Goal: Information Seeking & Learning: Learn about a topic

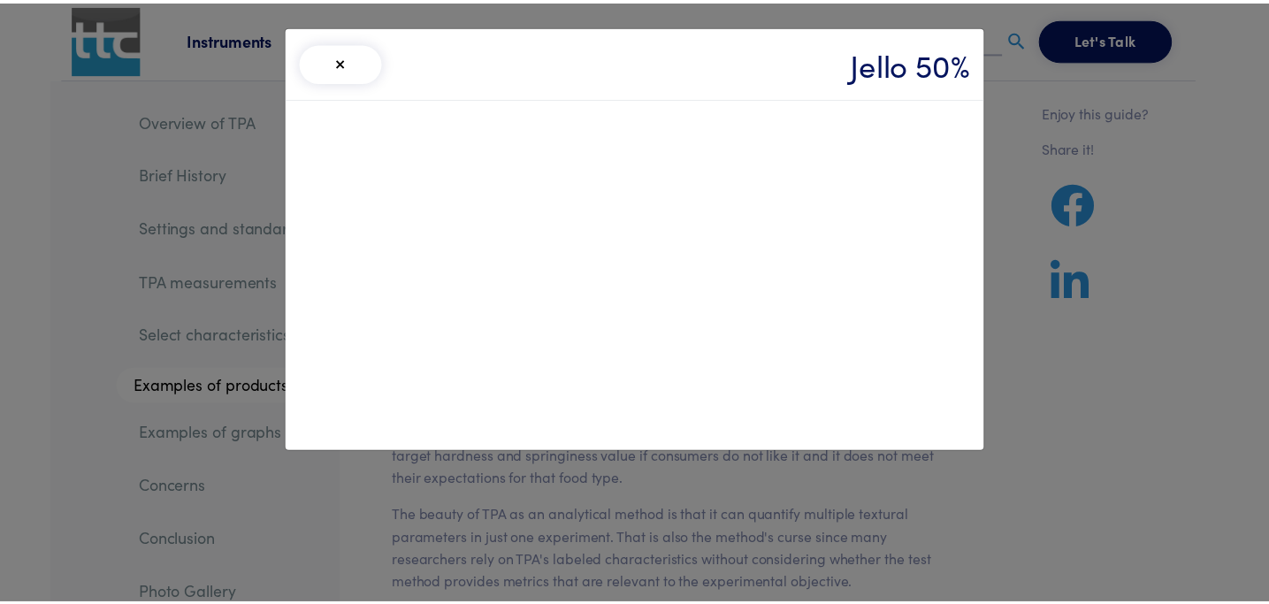
scroll to position [20349, 0]
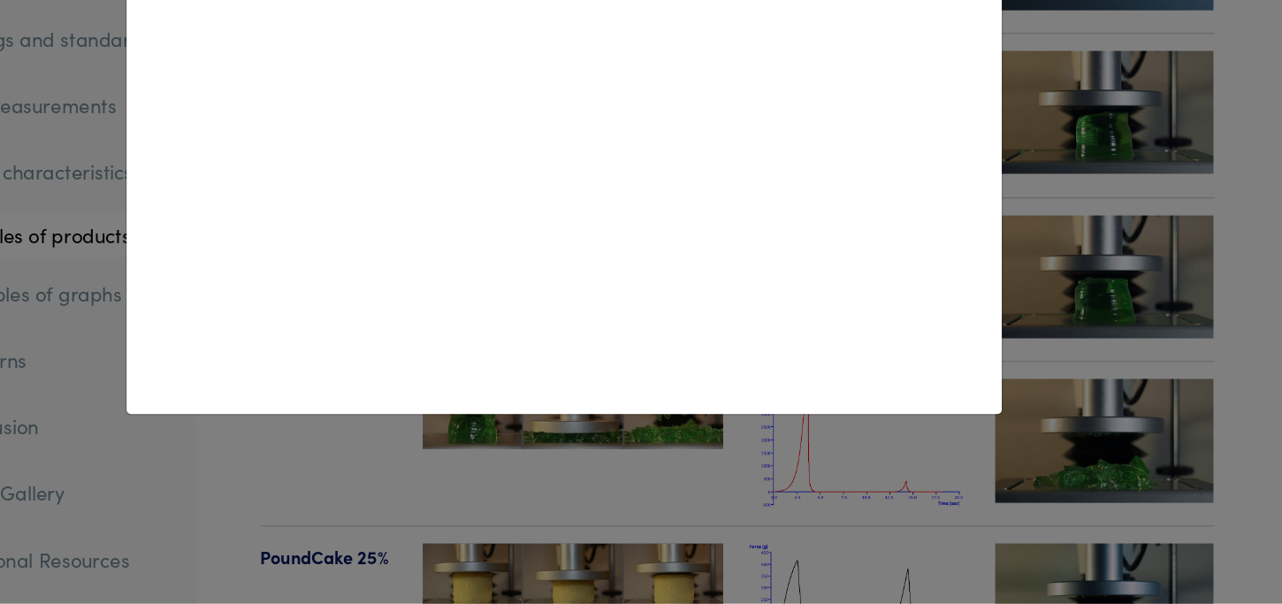
click at [982, 290] on div at bounding box center [641, 274] width 706 height 353
click at [1082, 298] on div "× Jello 50%" at bounding box center [641, 302] width 1282 height 604
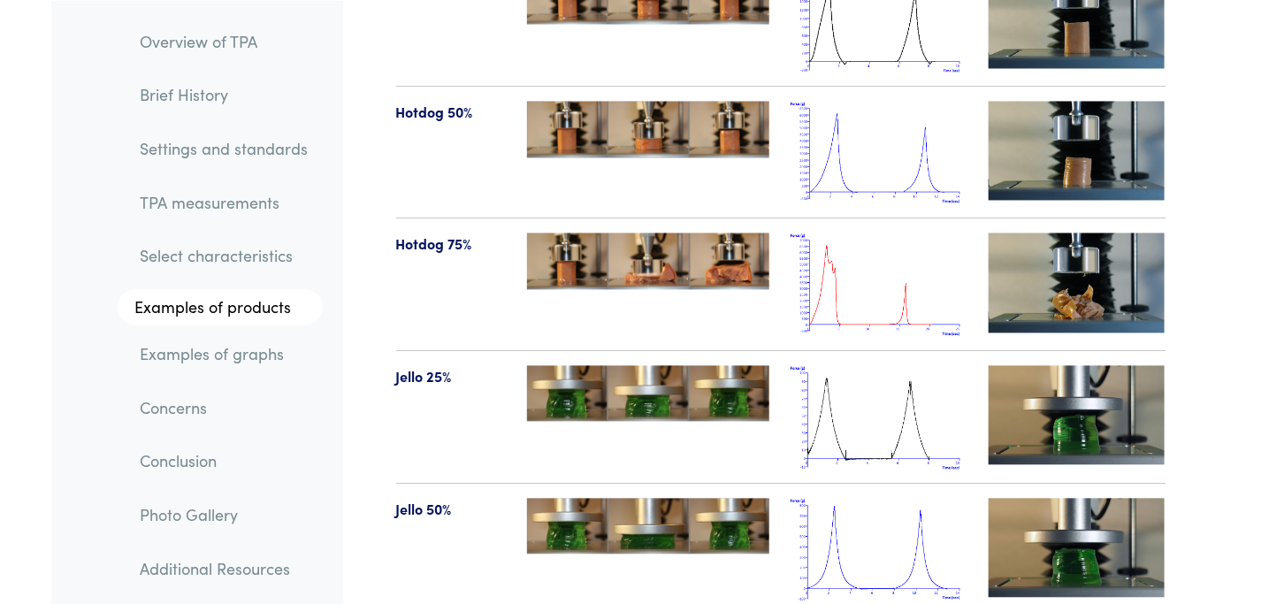
scroll to position [20139, 0]
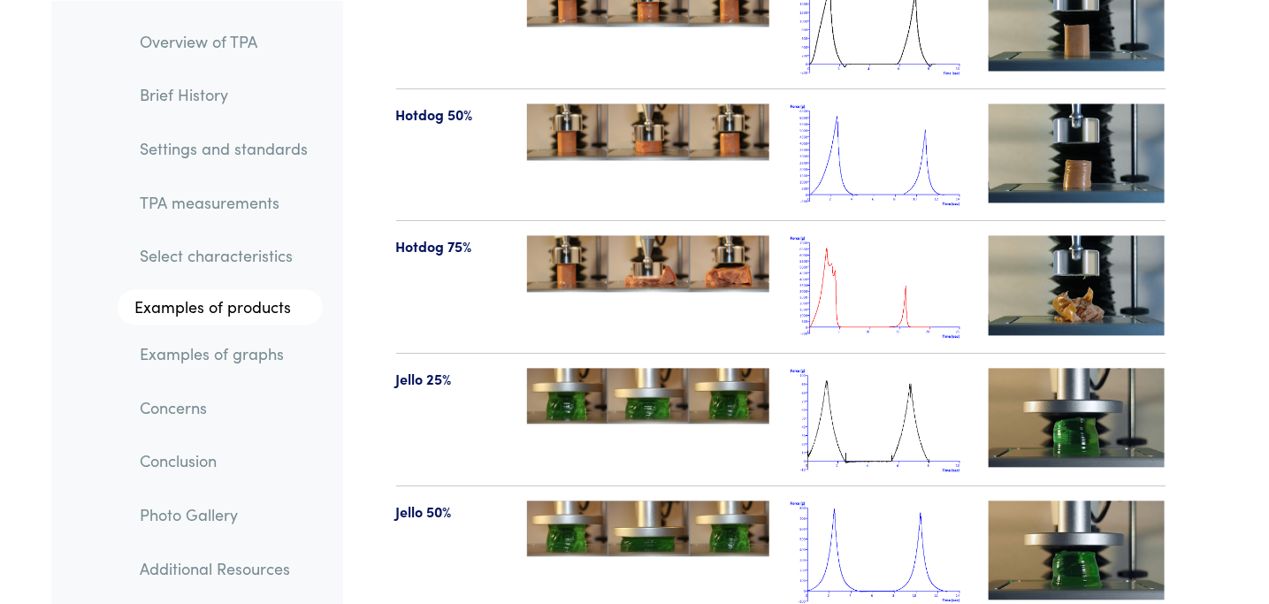
click at [199, 108] on link "Brief History" at bounding box center [224, 95] width 196 height 41
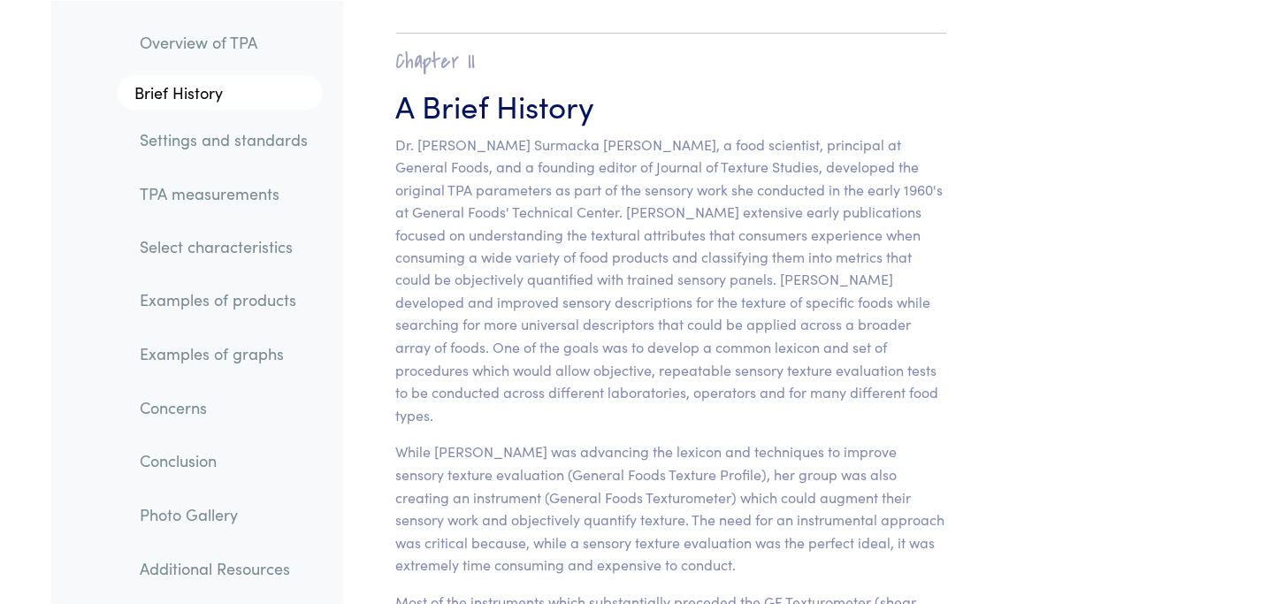
scroll to position [1086, 0]
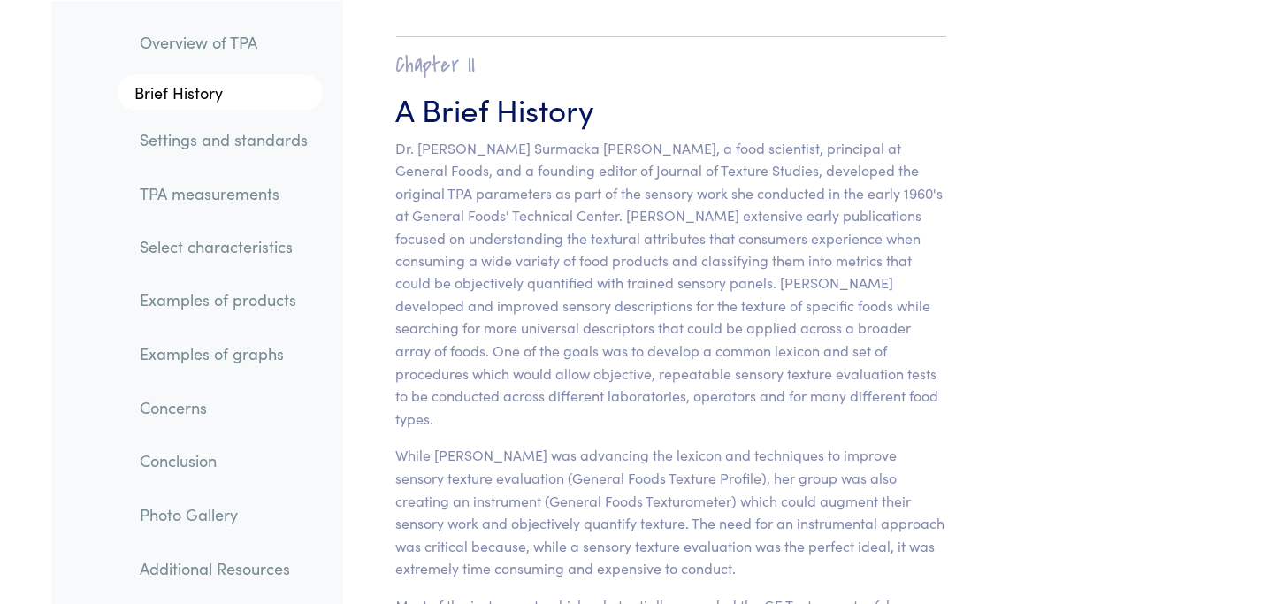
click at [210, 42] on link "Overview of TPA" at bounding box center [224, 41] width 196 height 41
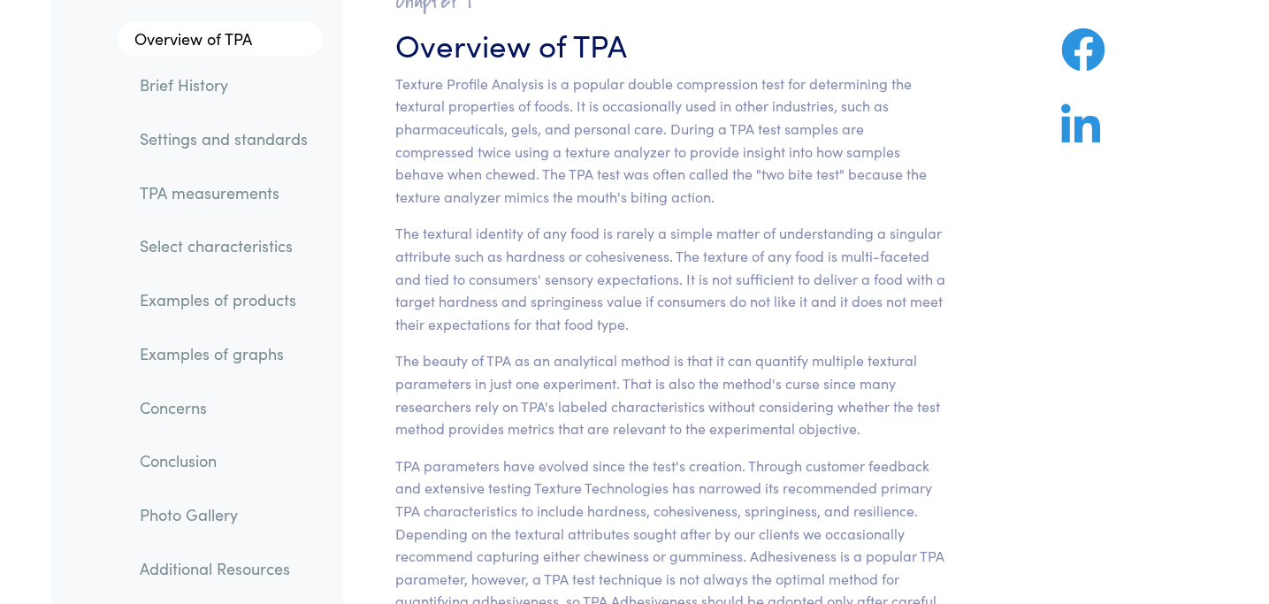
scroll to position [119, 0]
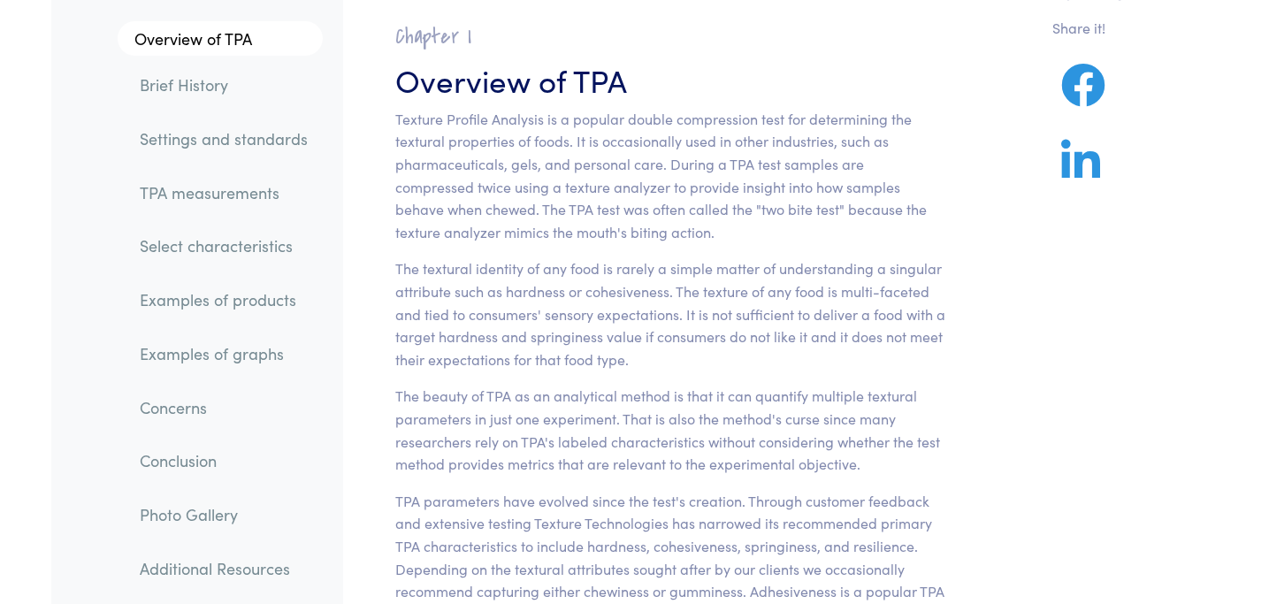
click at [205, 194] on link "TPA measurements" at bounding box center [224, 192] width 196 height 41
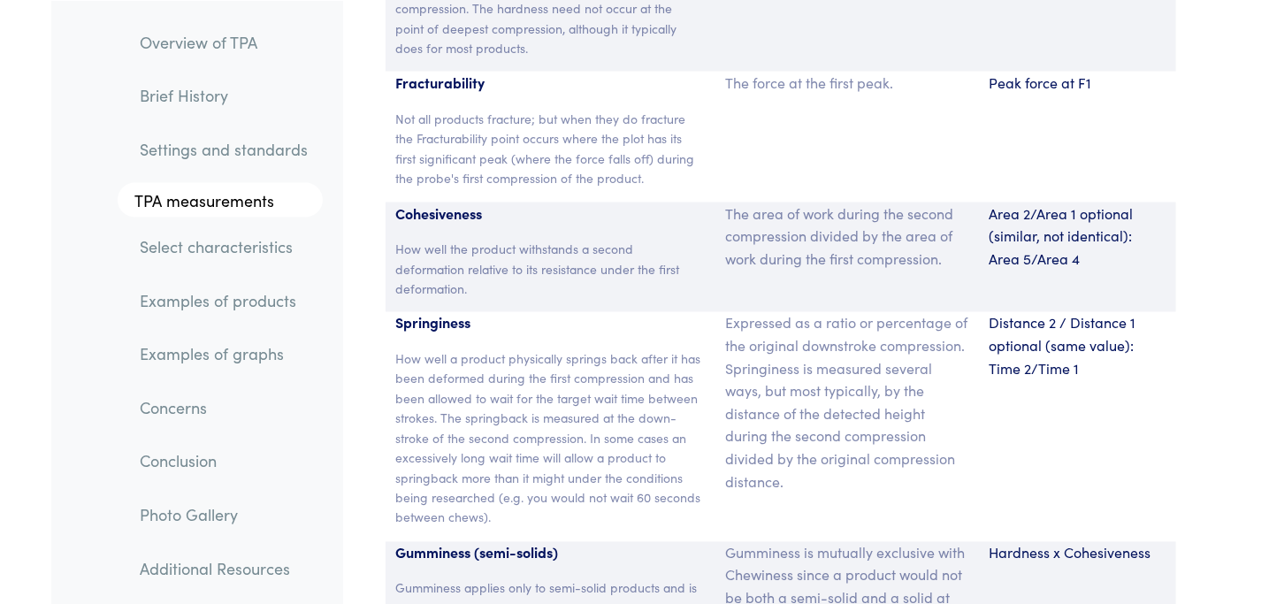
scroll to position [11619, 0]
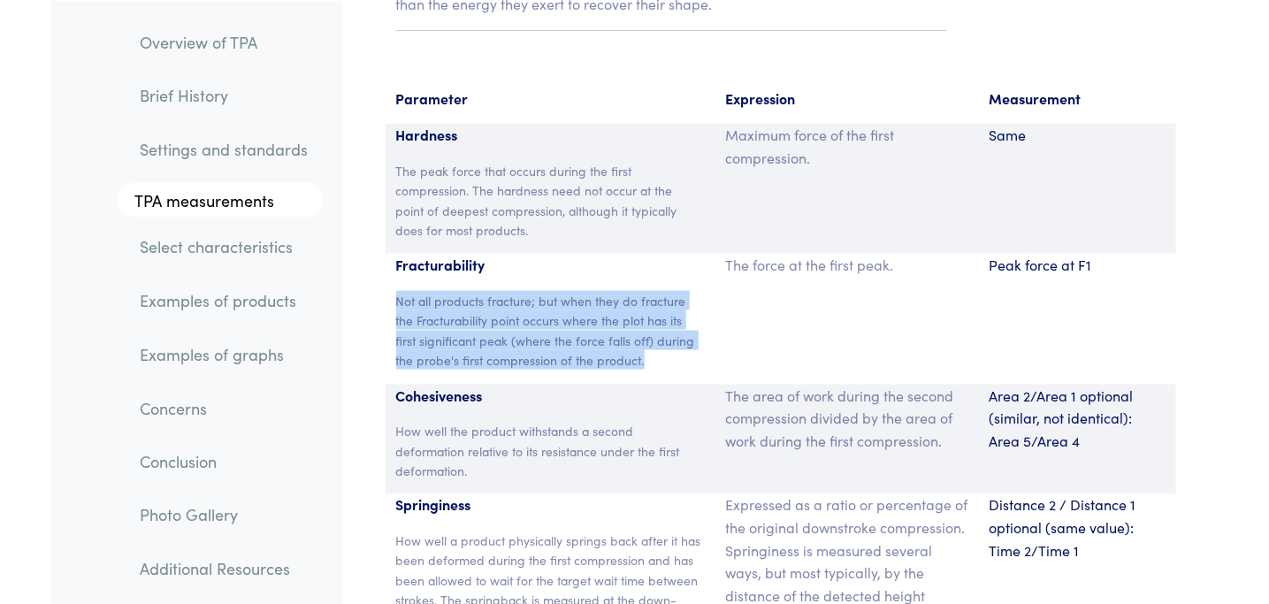
drag, startPoint x: 397, startPoint y: 272, endPoint x: 652, endPoint y: 334, distance: 262.1
click at [652, 334] on p "Not all products fracture; but when they do fracture the Fracturability point o…" at bounding box center [550, 331] width 309 height 80
copy p "Not all products fracture; but when they do fracture the Fracturability point o…"
click at [196, 247] on link "Select characteristics" at bounding box center [224, 246] width 196 height 41
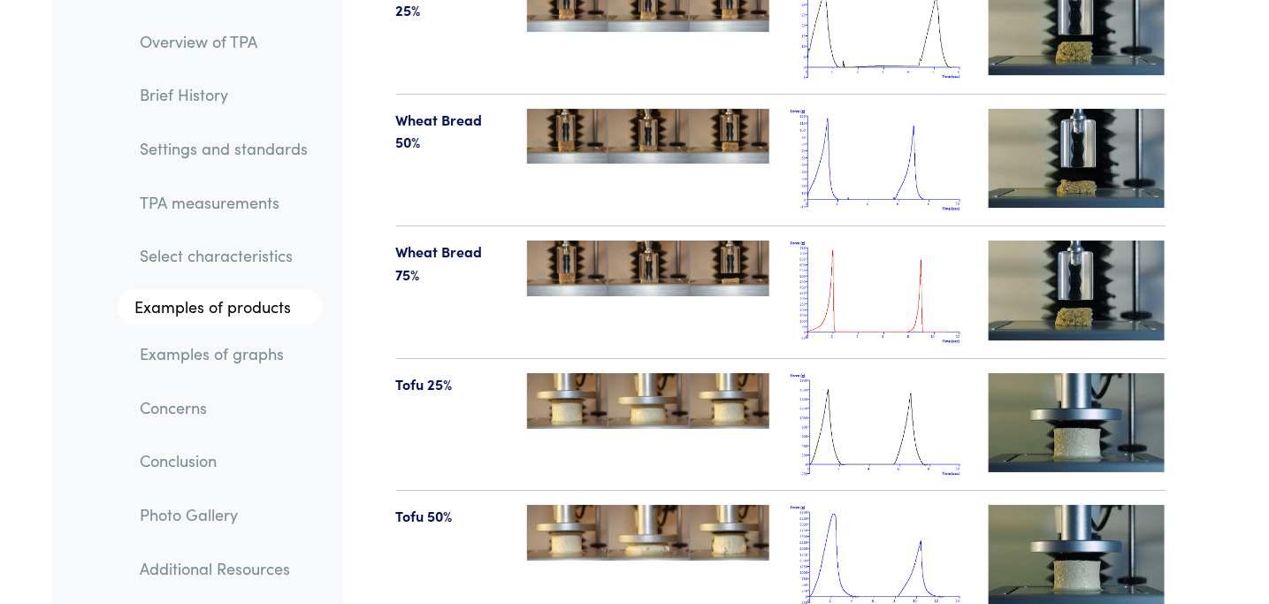
scroll to position [18548, 0]
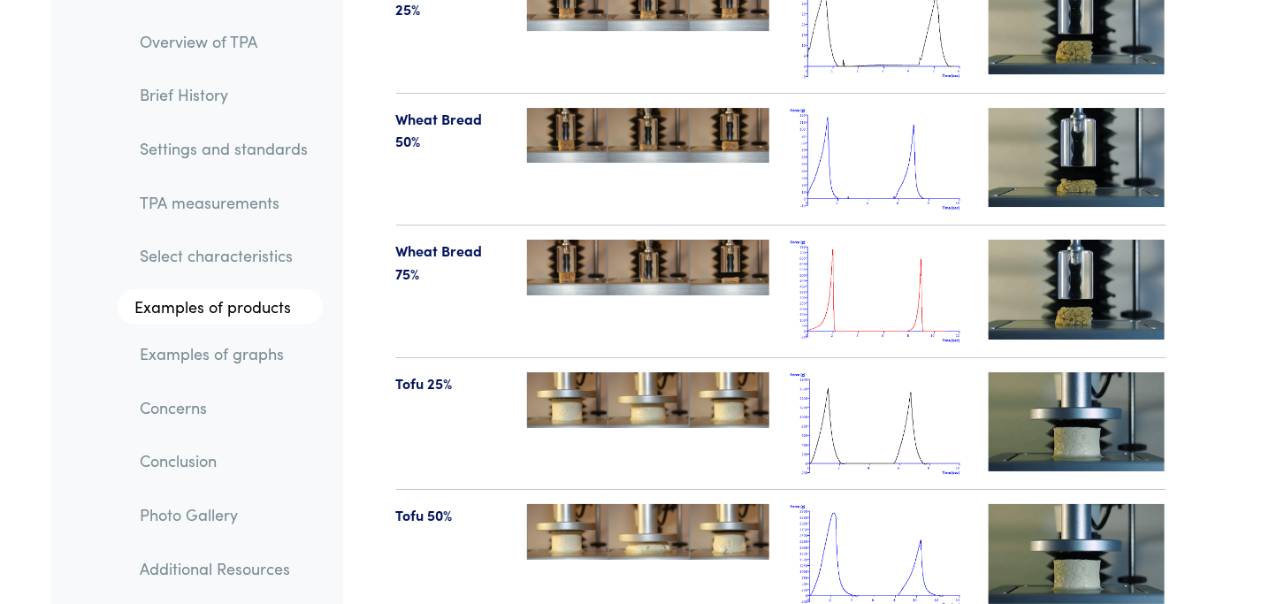
click at [860, 241] on img at bounding box center [879, 291] width 177 height 103
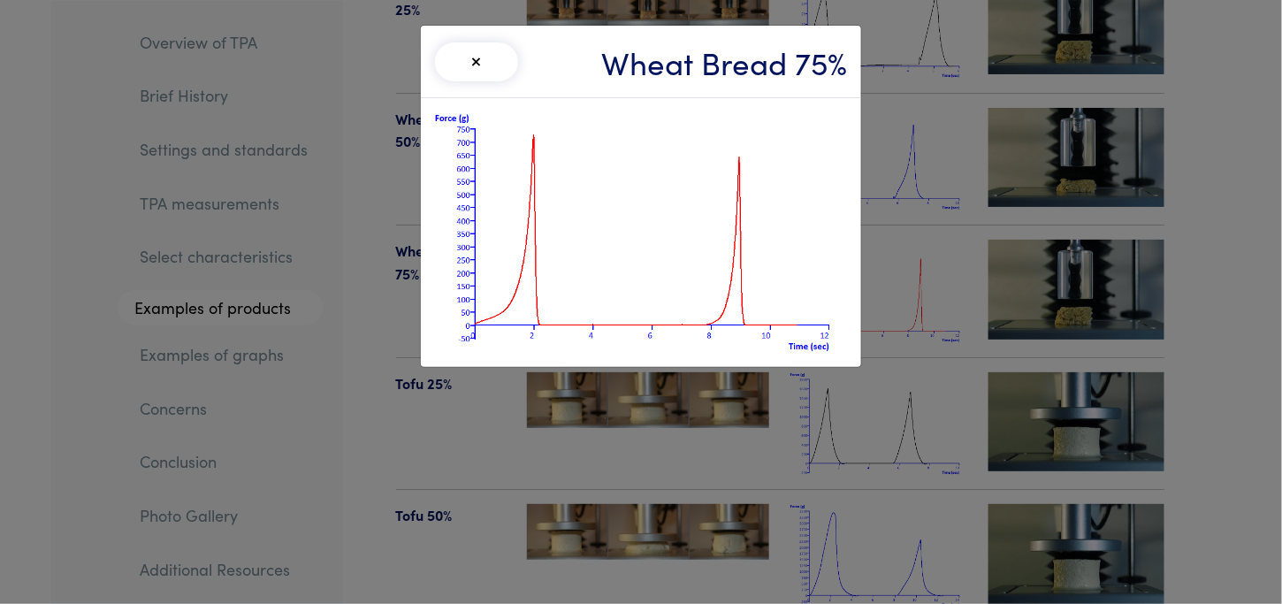
click at [669, 228] on img at bounding box center [641, 232] width 412 height 241
click at [789, 420] on div "× Wheat Bread 75%" at bounding box center [641, 302] width 1282 height 604
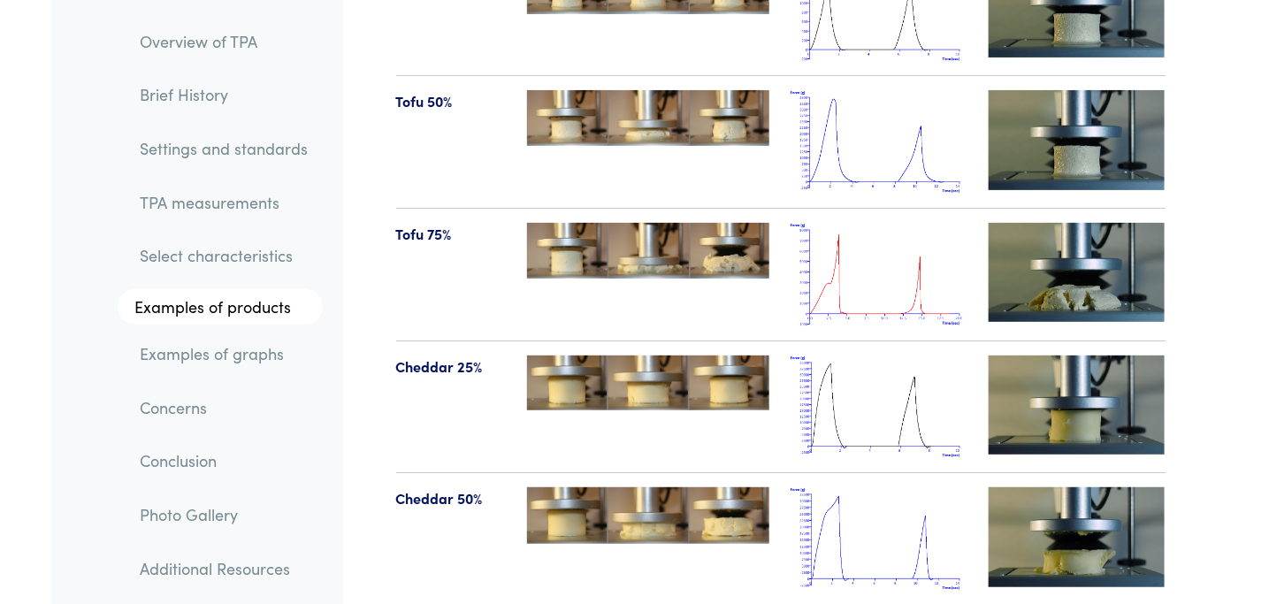
scroll to position [18825, 0]
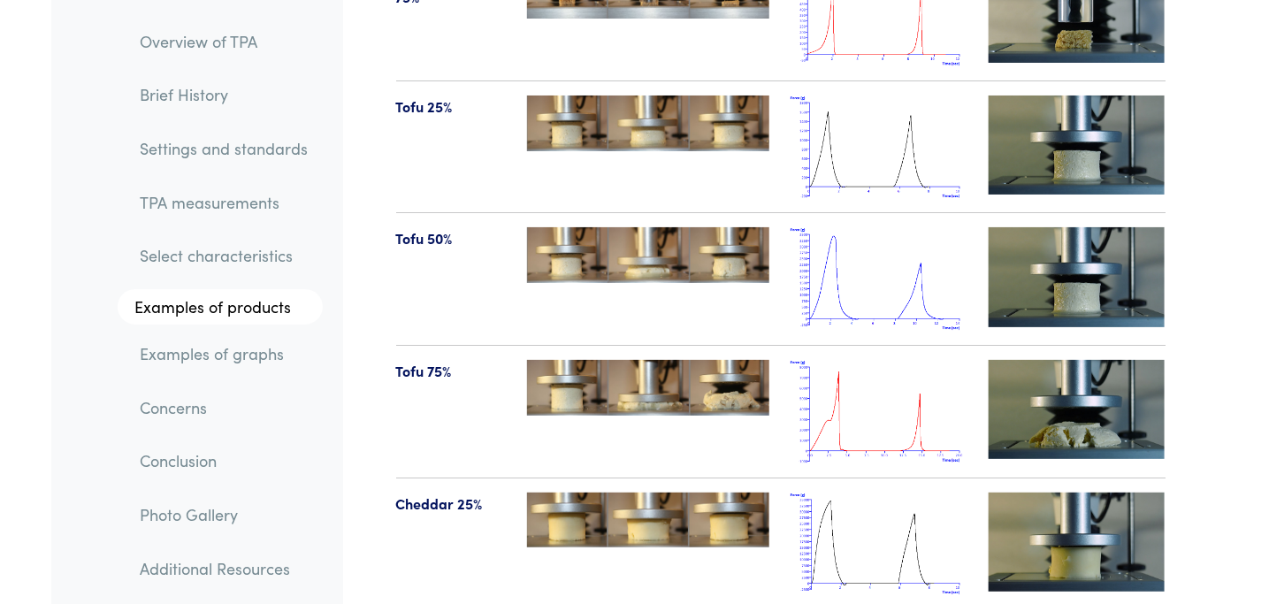
click at [209, 197] on link "TPA measurements" at bounding box center [224, 202] width 196 height 41
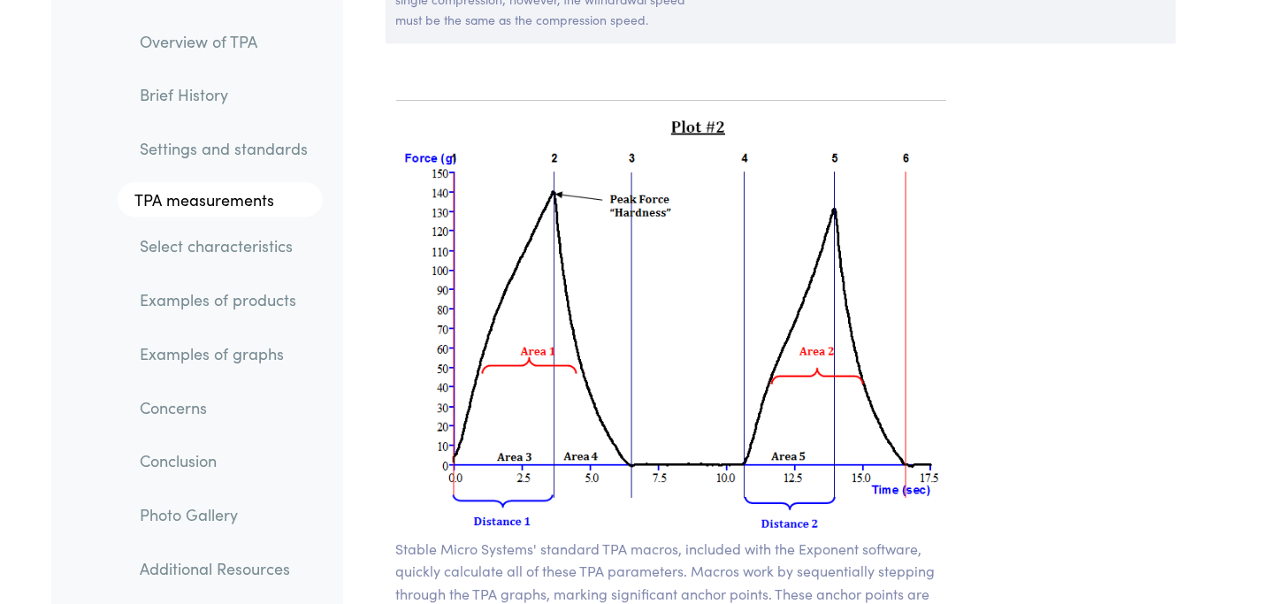
scroll to position [12685, 0]
